Goal: Transaction & Acquisition: Purchase product/service

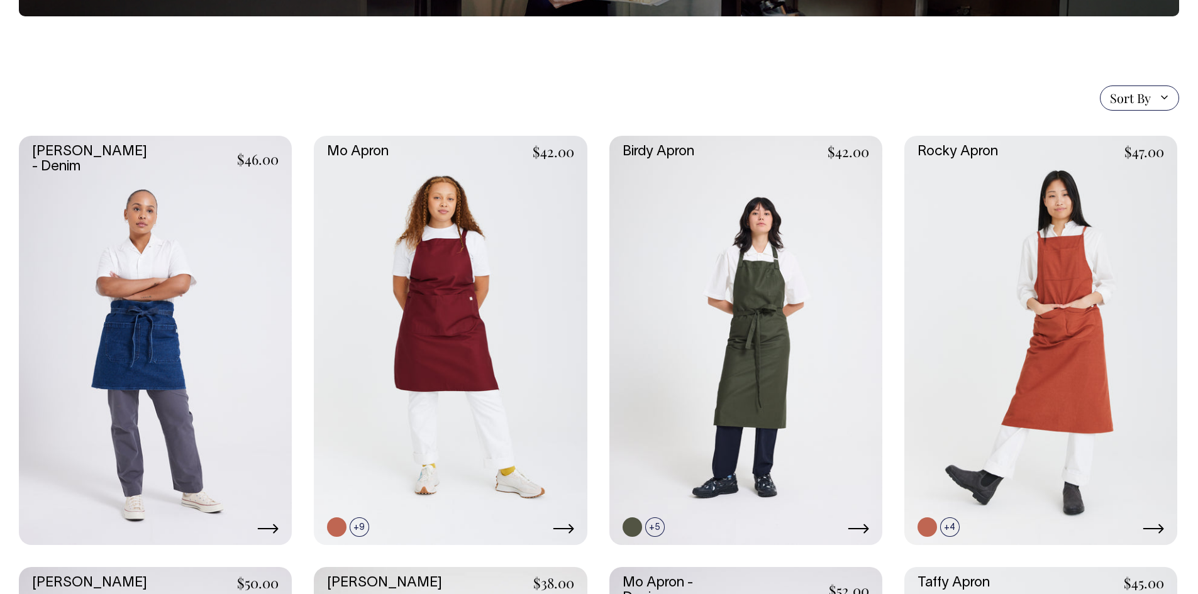
scroll to position [252, 0]
click at [398, 500] on link at bounding box center [404, 503] width 19 height 19
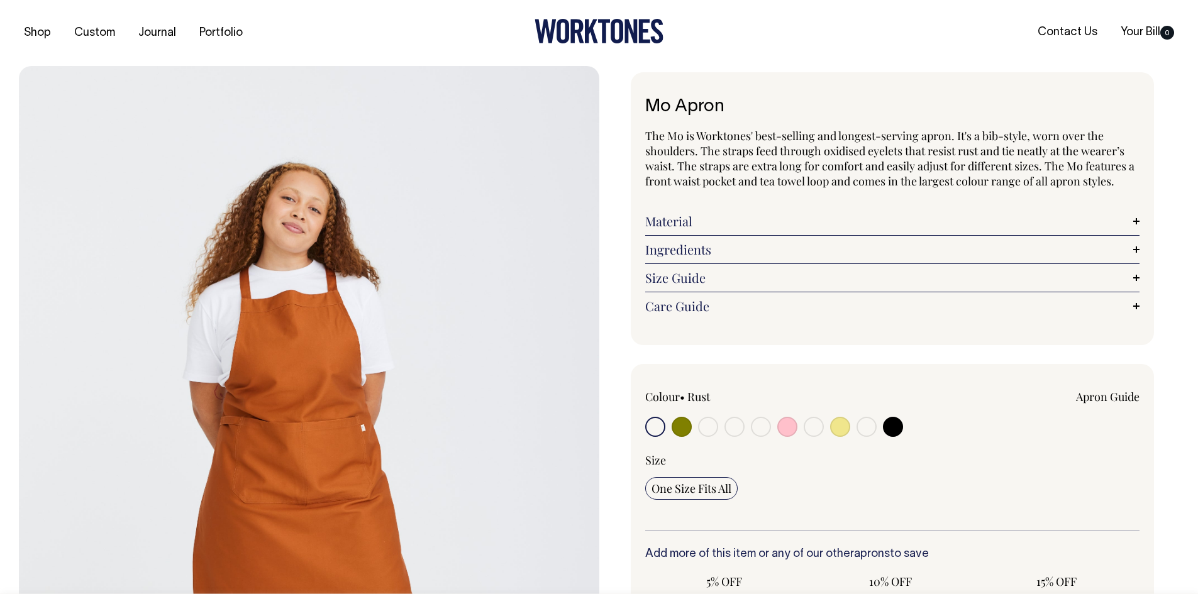
scroll to position [126, 0]
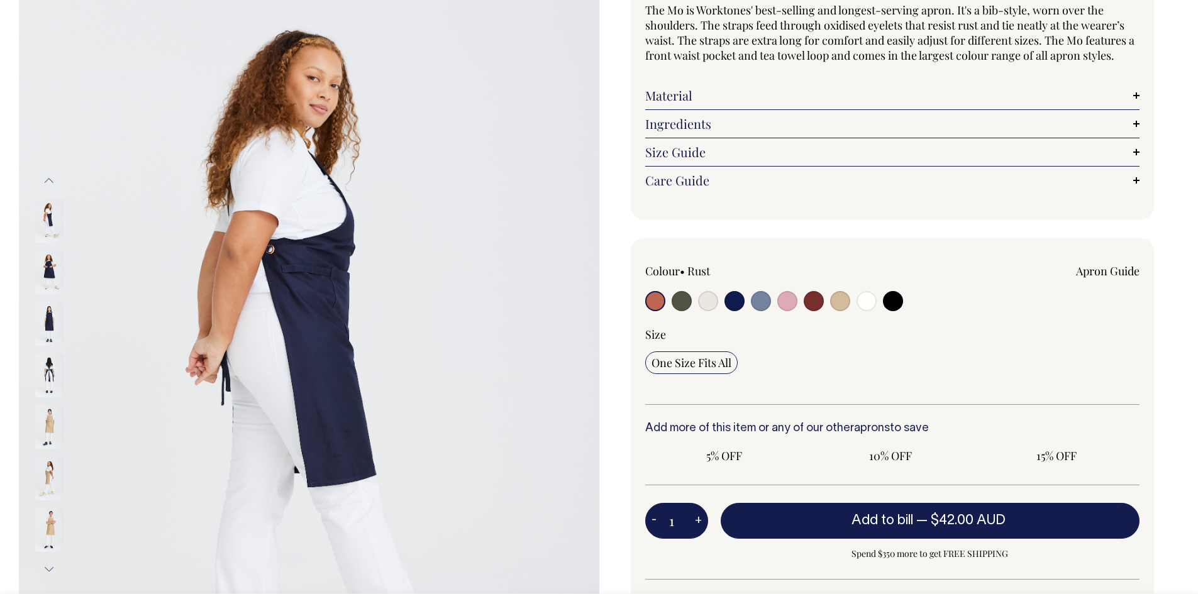
radio input "true"
select select "Dark Navy"
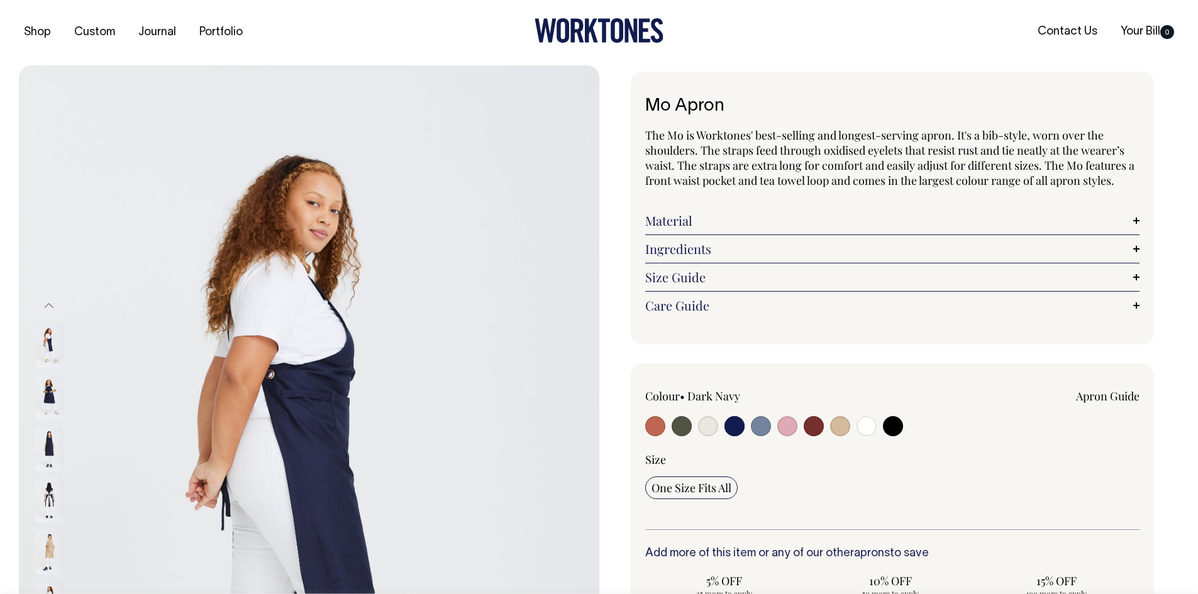
scroll to position [0, 0]
click at [684, 219] on link "Material" at bounding box center [892, 221] width 495 height 15
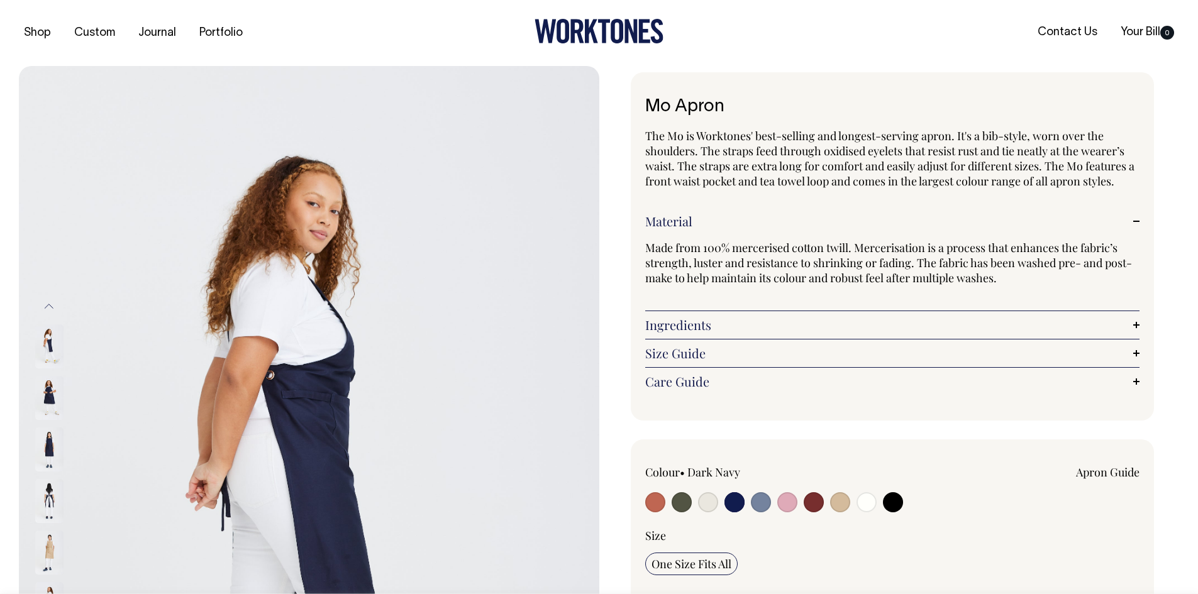
click at [684, 219] on link "Material" at bounding box center [892, 221] width 495 height 15
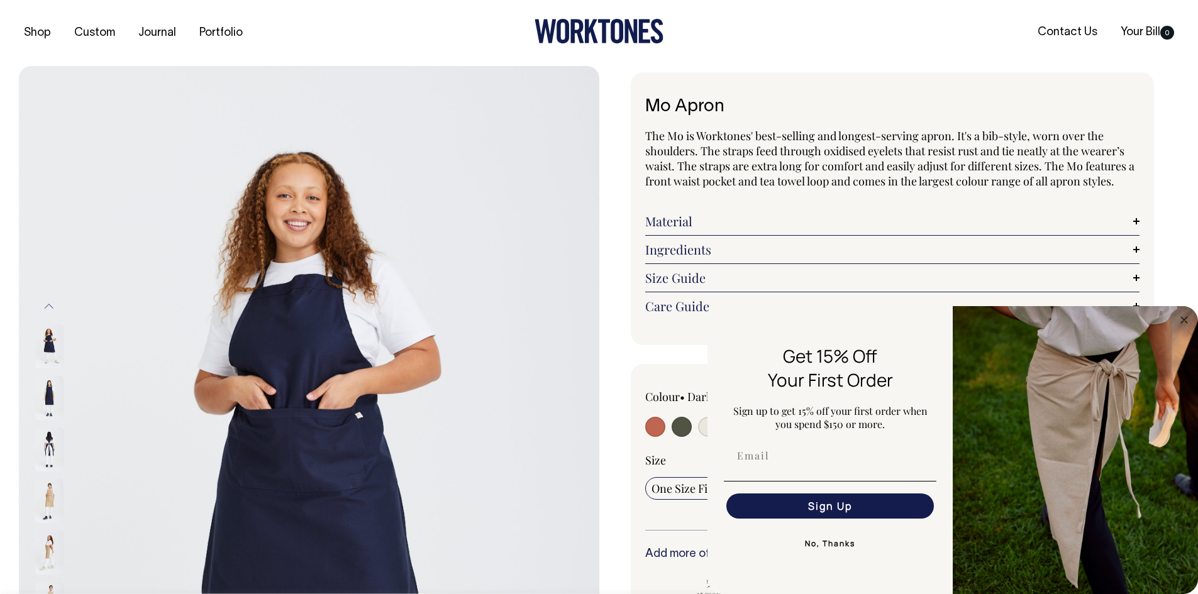
click at [48, 417] on img at bounding box center [49, 398] width 28 height 44
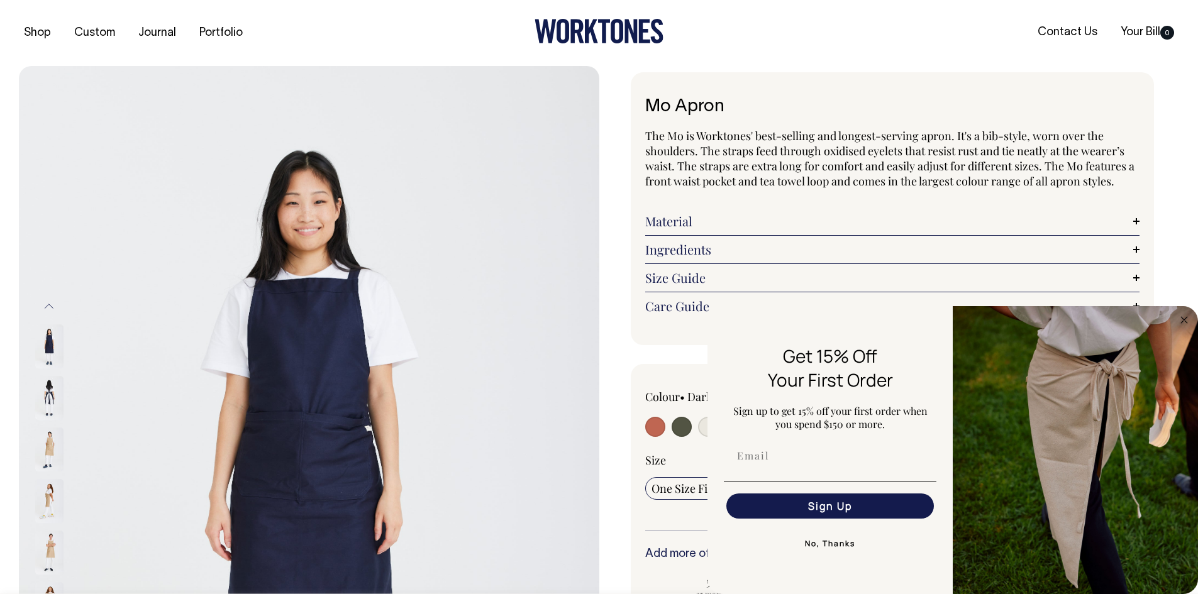
click at [57, 453] on img at bounding box center [49, 450] width 28 height 44
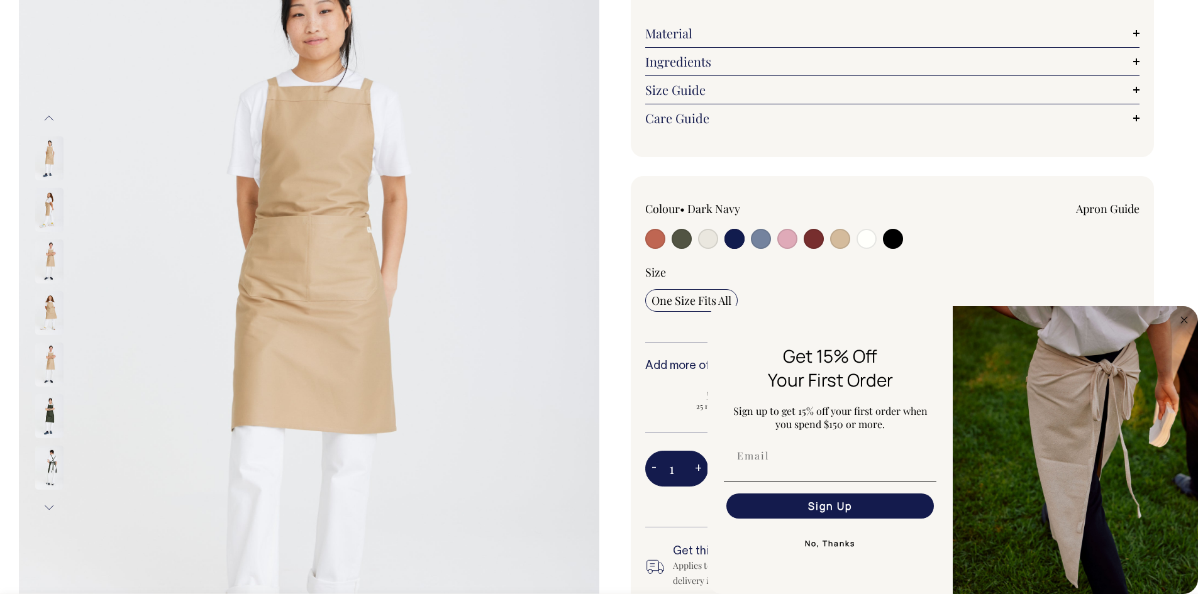
scroll to position [189, 0]
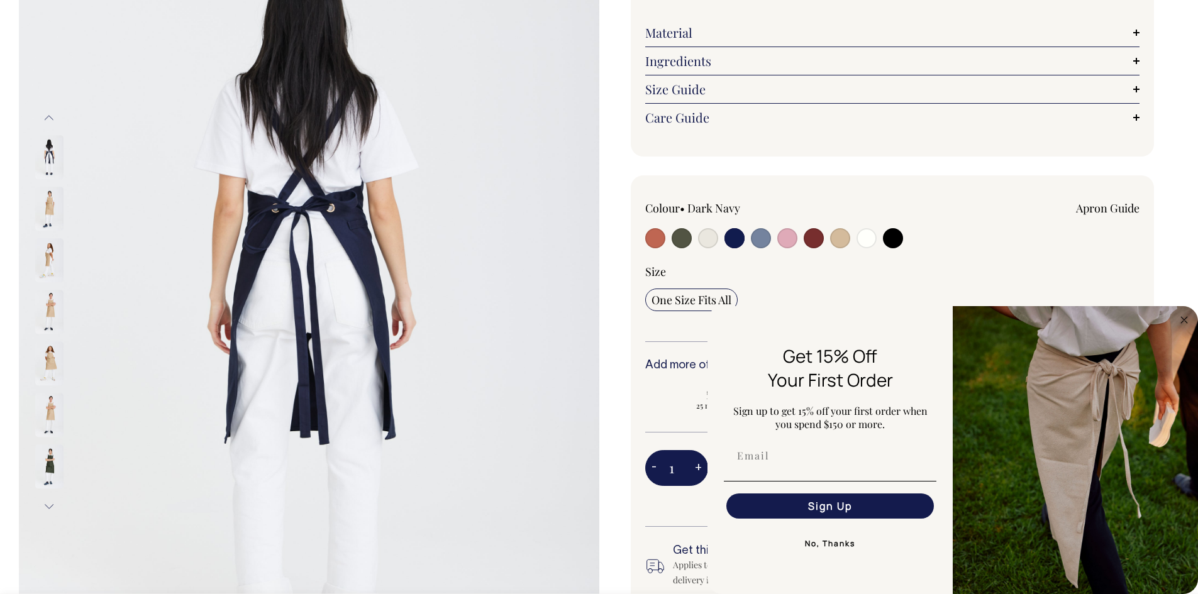
click at [45, 118] on button "Previous" at bounding box center [49, 118] width 19 height 28
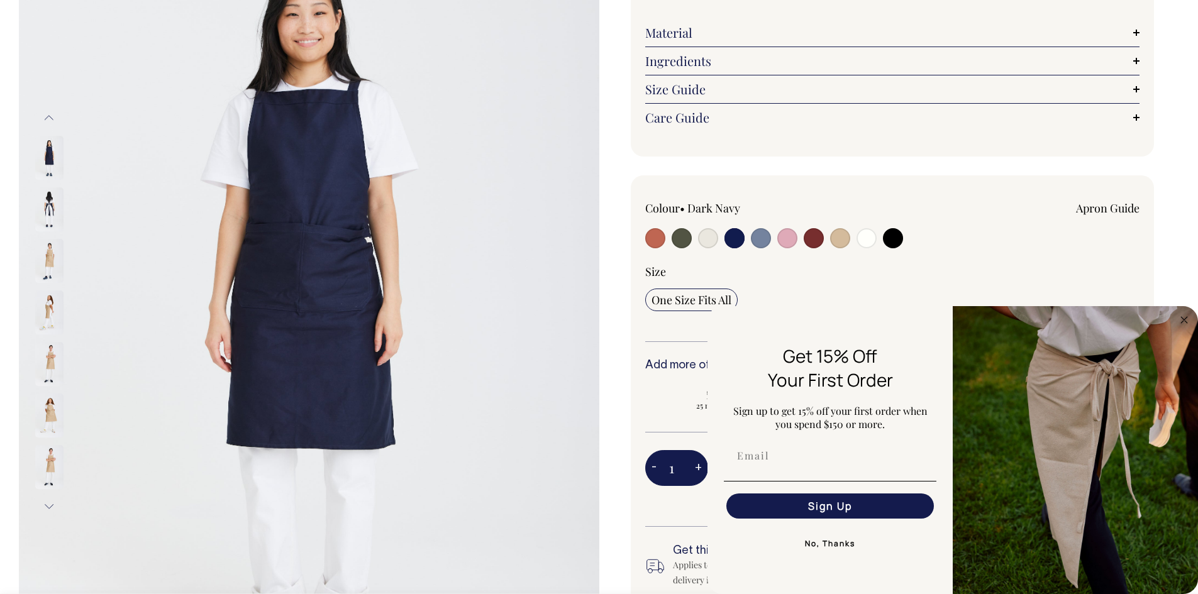
click at [45, 153] on img at bounding box center [49, 158] width 28 height 44
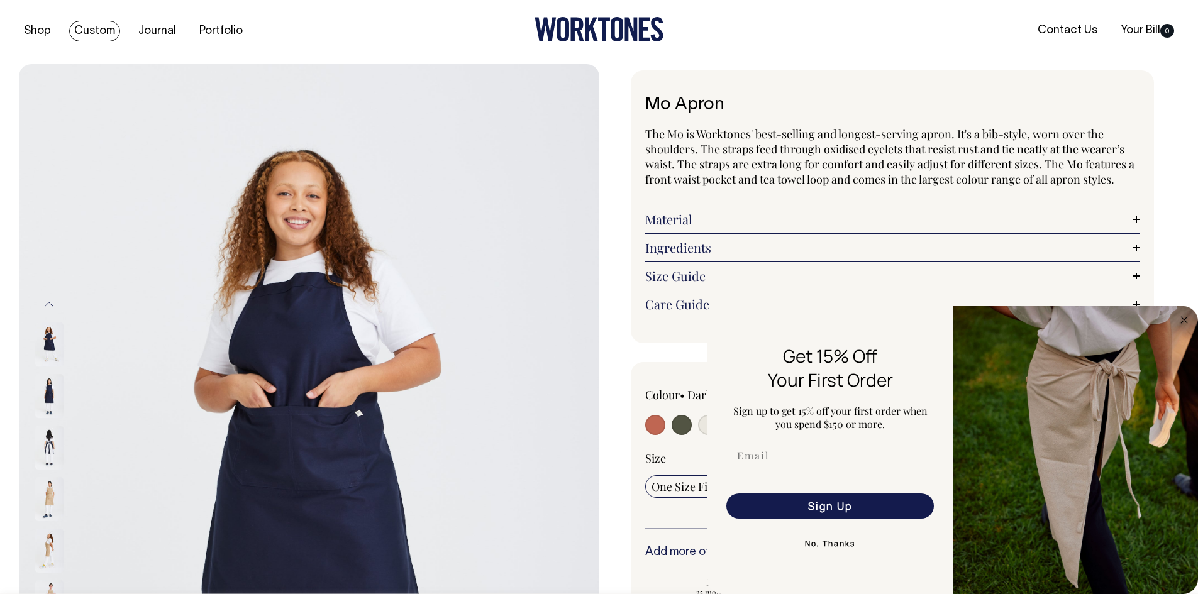
scroll to position [1, 0]
